Goal: Task Accomplishment & Management: Complete application form

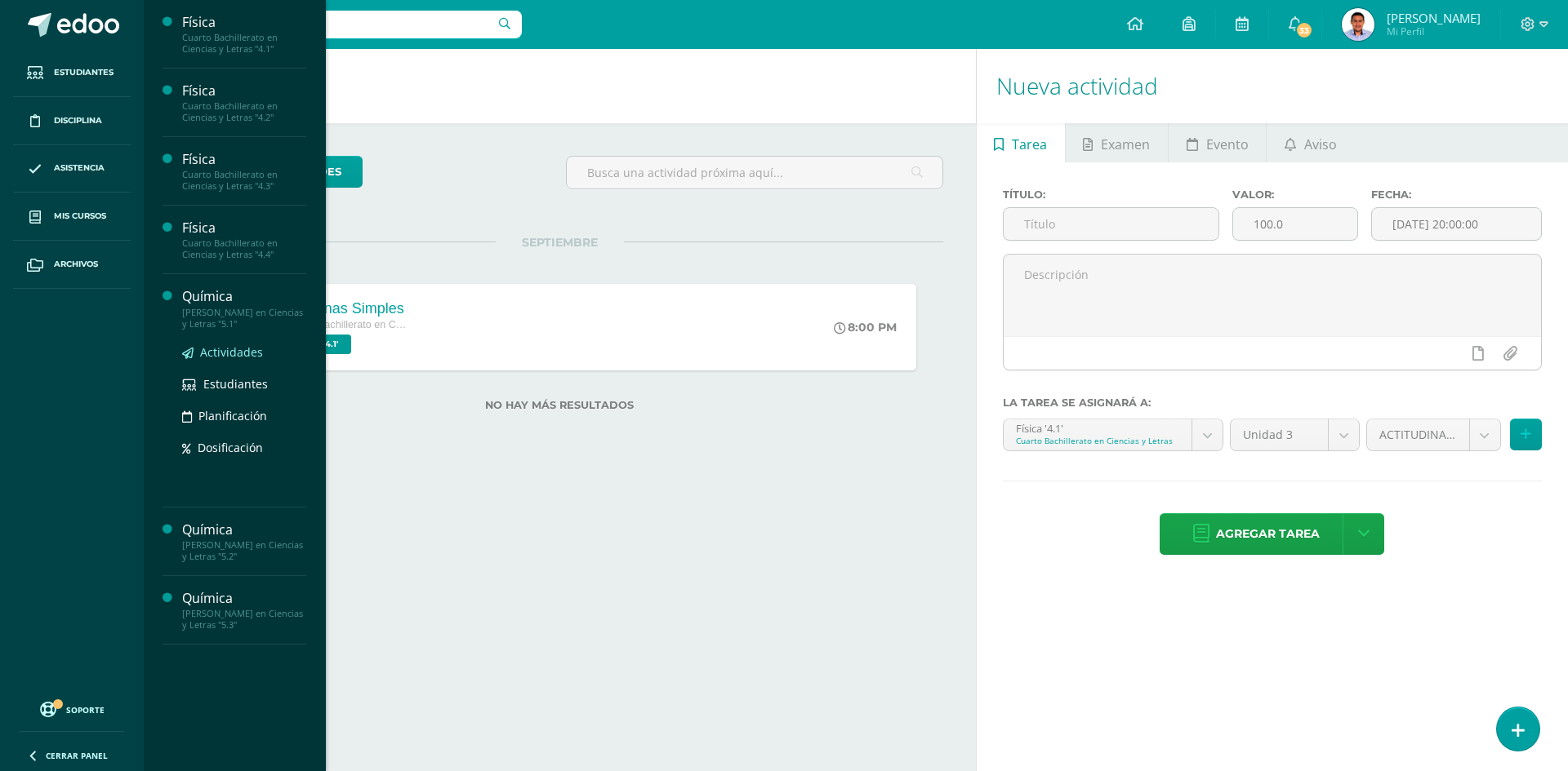
click at [246, 354] on span "Actividades" at bounding box center [232, 352] width 63 height 16
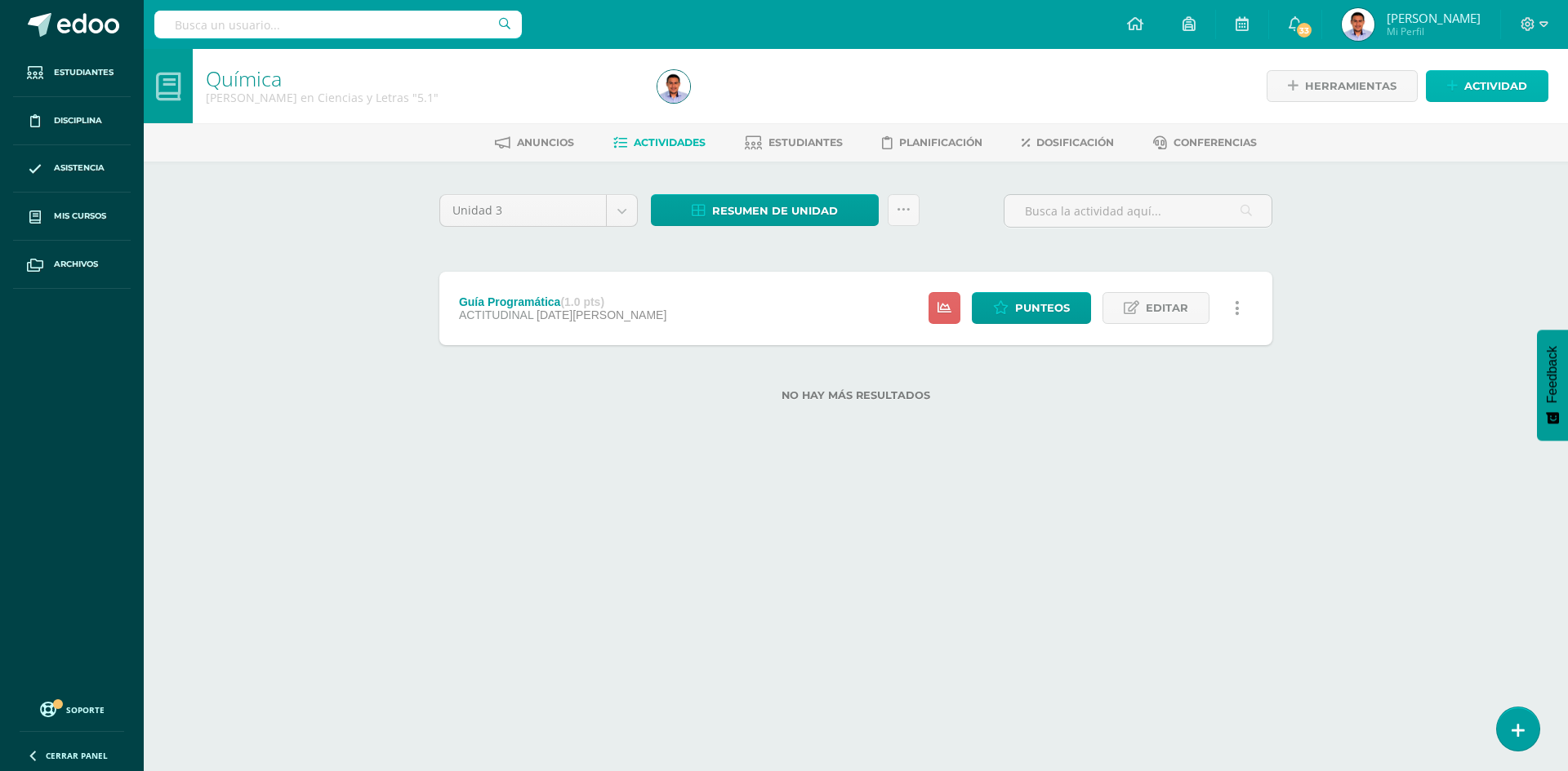
click at [1462, 82] on link "Actividad" at bounding box center [1487, 86] width 122 height 32
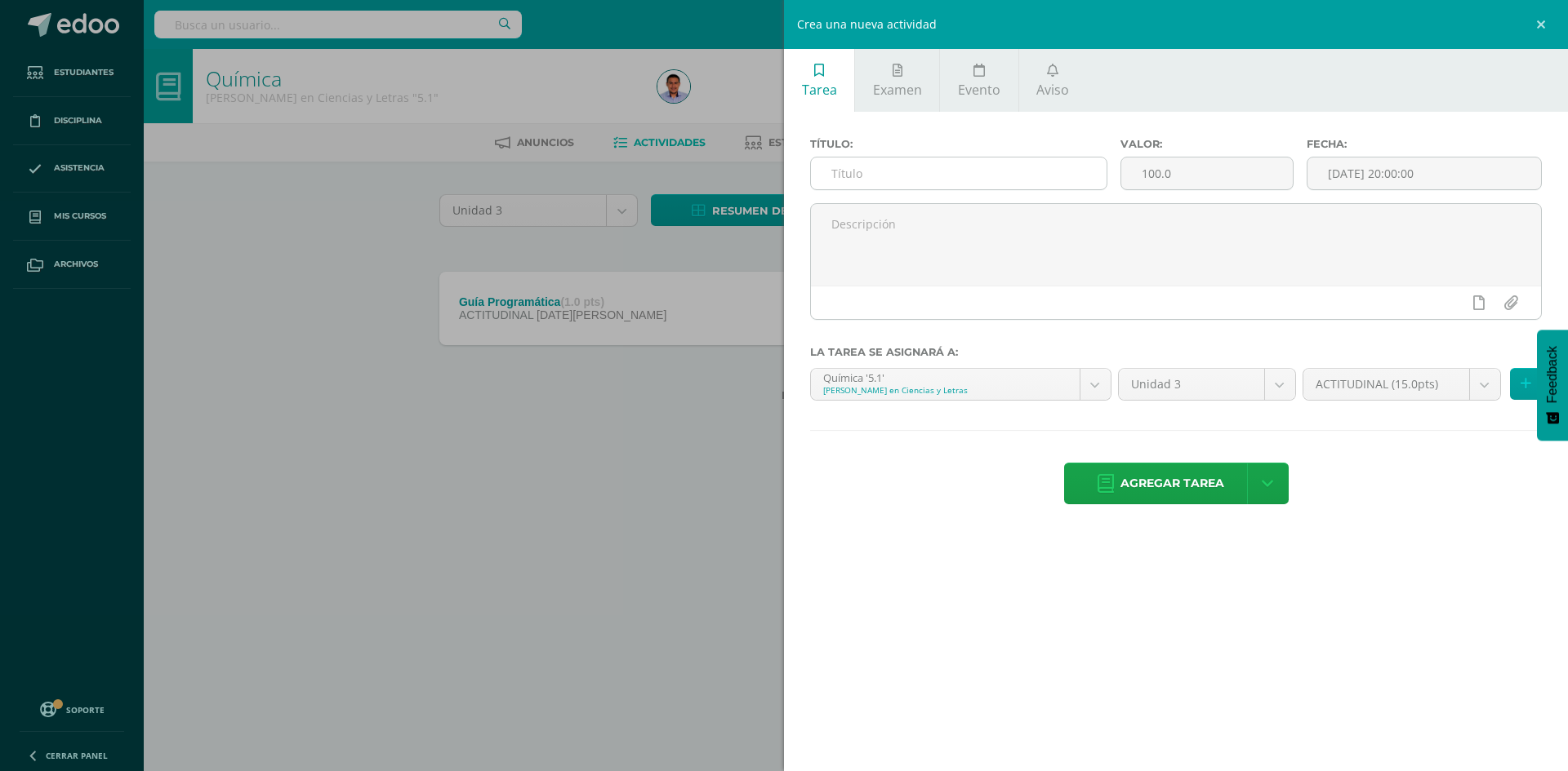
click at [1015, 177] on input "text" at bounding box center [959, 173] width 295 height 32
type input "T"
type input "L"
type input "Taller # 1"
type input "5"
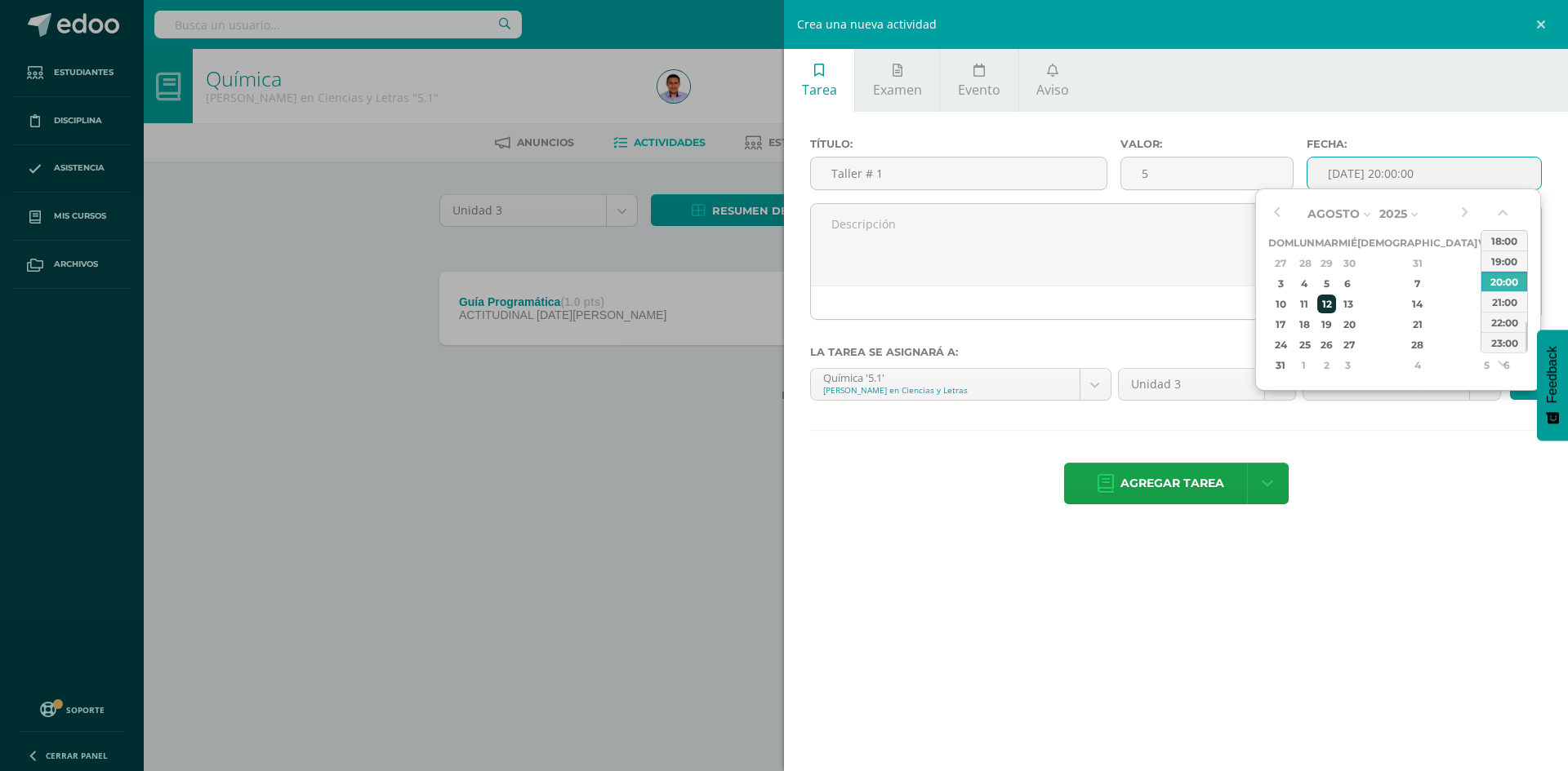
click at [1336, 303] on div "12" at bounding box center [1327, 304] width 19 height 19
type input "2025-08-12 20:00"
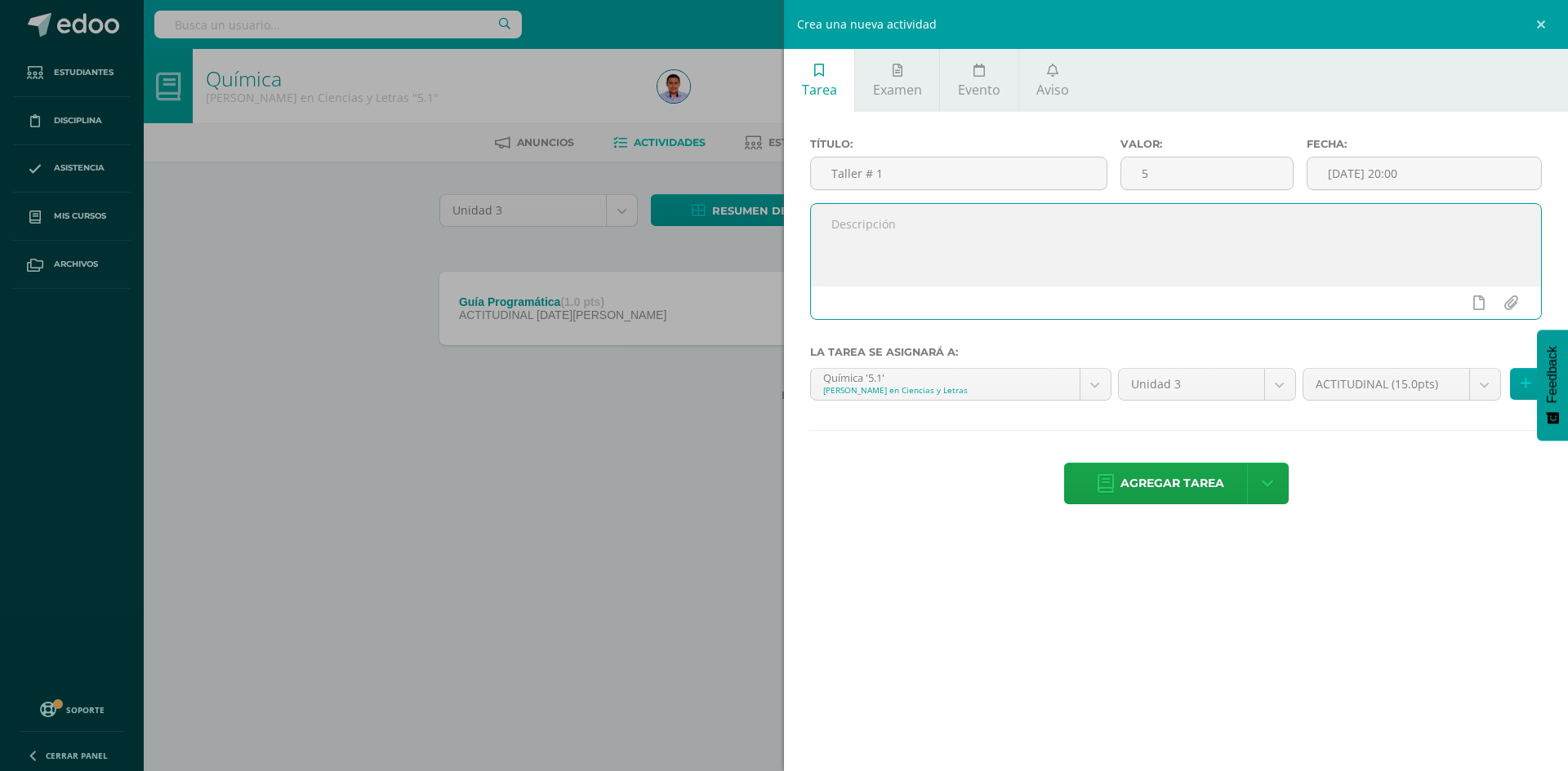
click at [1029, 247] on textarea at bounding box center [1177, 245] width 730 height 82
click at [1360, 378] on body "Estudiantes Disciplina Asistencia Mis cursos Archivos Soporte Centro de ayuda Ú…" at bounding box center [784, 226] width 1568 height 453
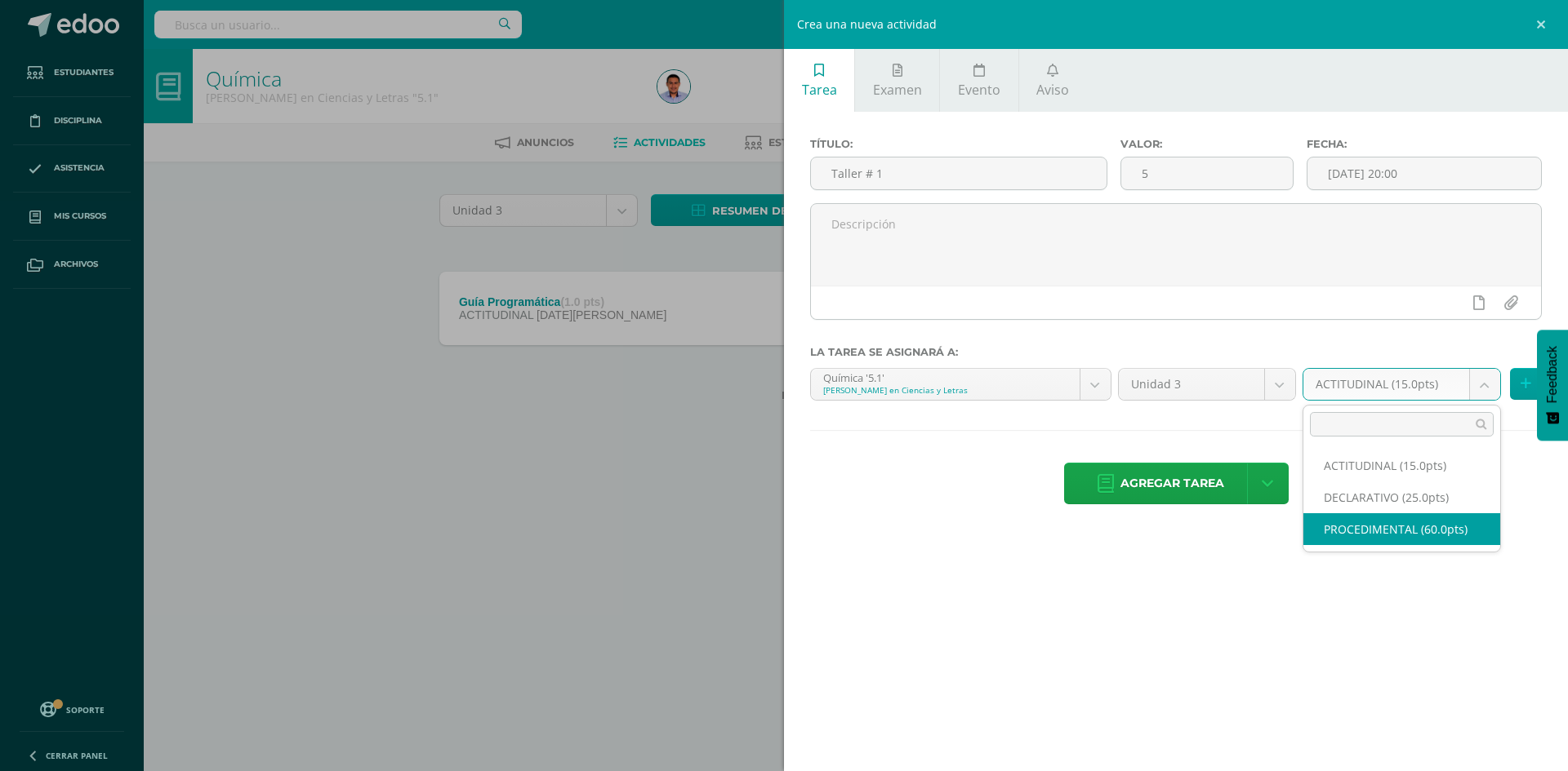
select select "34414"
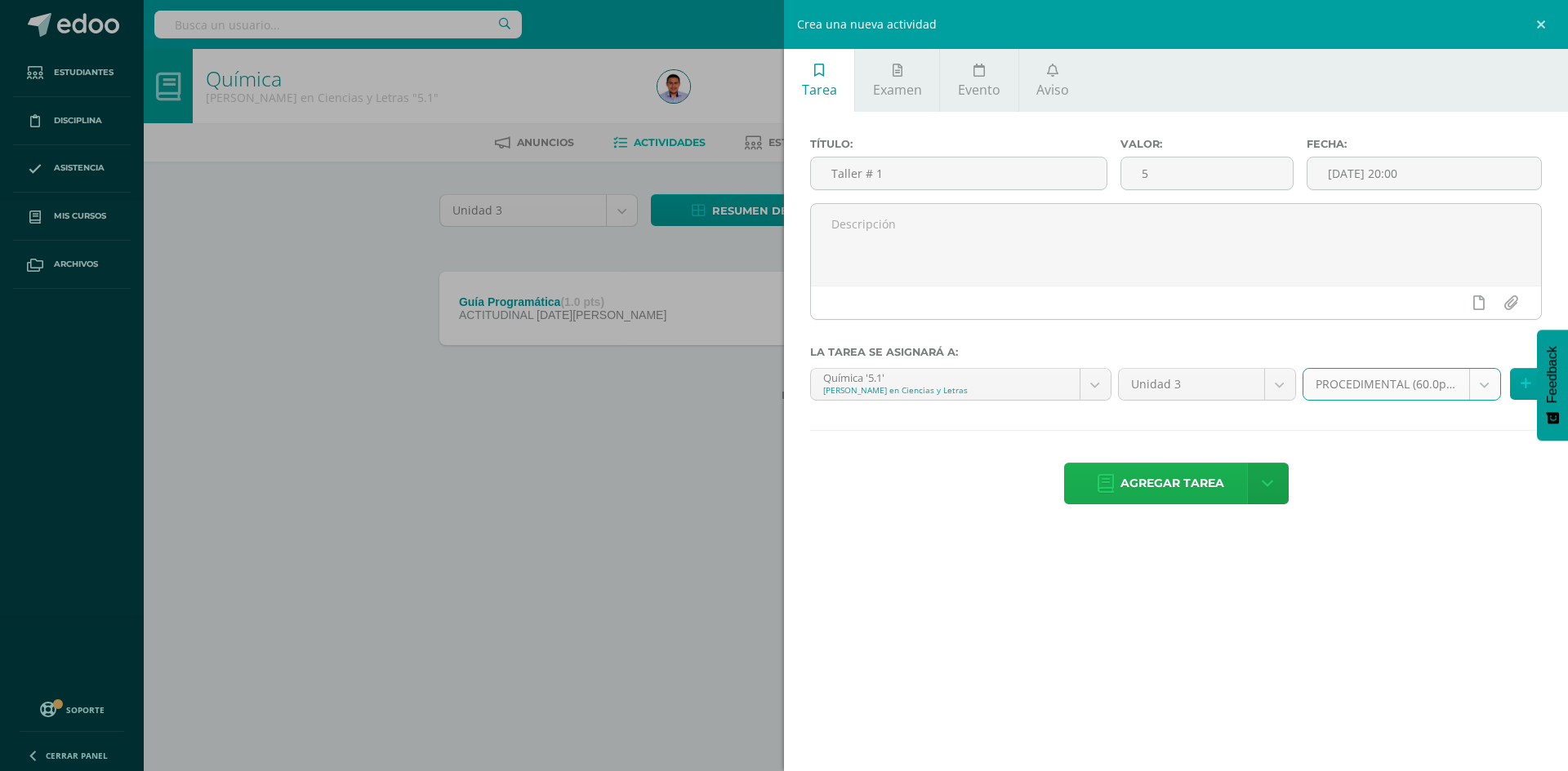
click at [1149, 483] on span "Agregar tarea" at bounding box center [1172, 483] width 103 height 40
